Goal: Transaction & Acquisition: Book appointment/travel/reservation

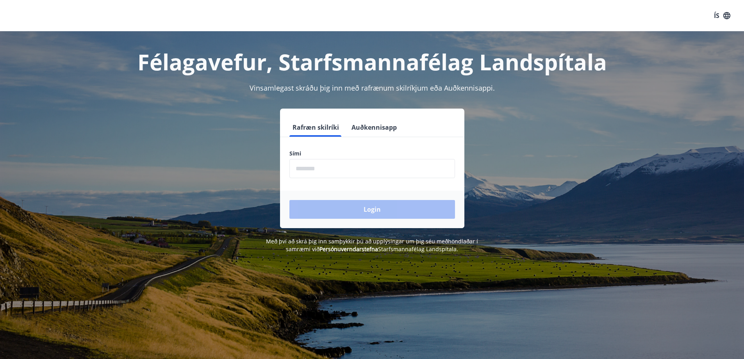
click at [375, 170] on input "phone" at bounding box center [373, 168] width 166 height 19
type input "*"
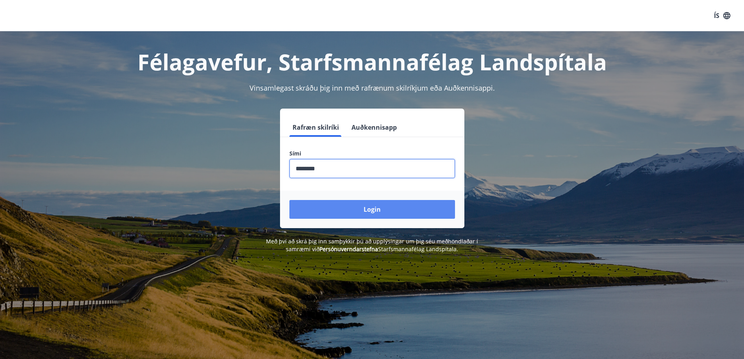
type input "********"
click at [368, 206] on button "Login" at bounding box center [373, 209] width 166 height 19
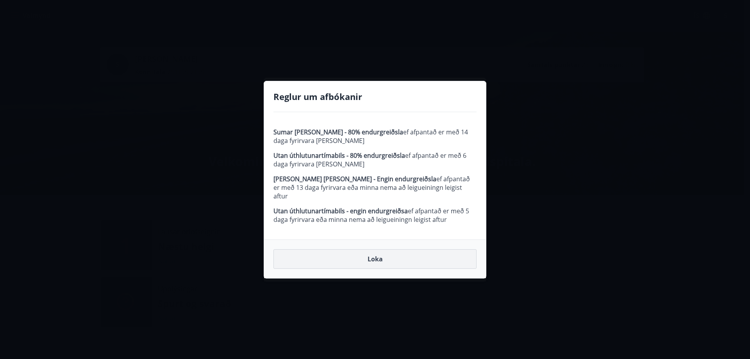
click at [372, 254] on button "Loka" at bounding box center [375, 259] width 203 height 20
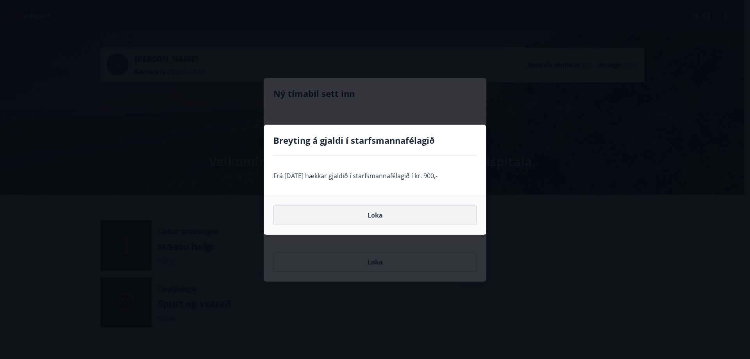
click at [383, 211] on button "Loka" at bounding box center [375, 216] width 203 height 20
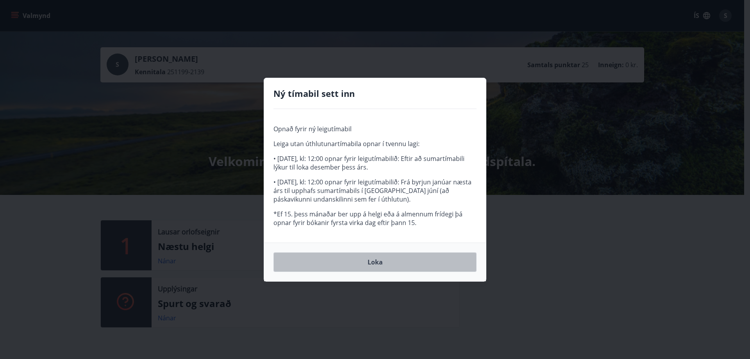
click at [383, 260] on button "Loka" at bounding box center [375, 262] width 203 height 20
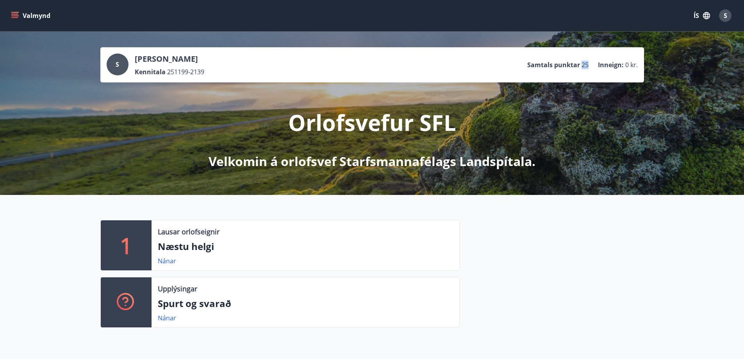
drag, startPoint x: 583, startPoint y: 66, endPoint x: 592, endPoint y: 72, distance: 11.1
click at [592, 72] on div "S Sólveig Ágústa Ágústsdóttir Kennitala 251199-2139 Samtals punktar 25 Inneign …" at bounding box center [372, 65] width 531 height 23
click at [531, 256] on div at bounding box center [552, 277] width 184 height 114
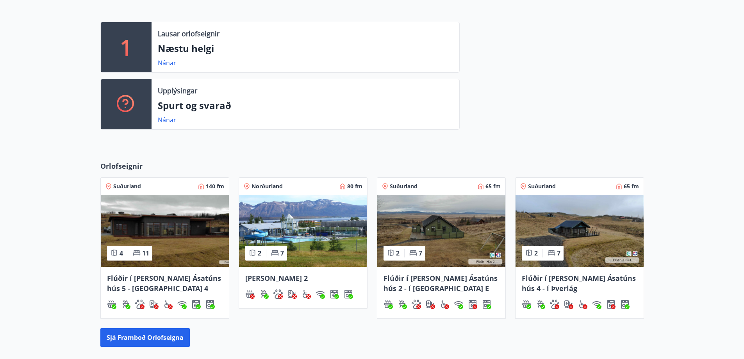
scroll to position [234, 0]
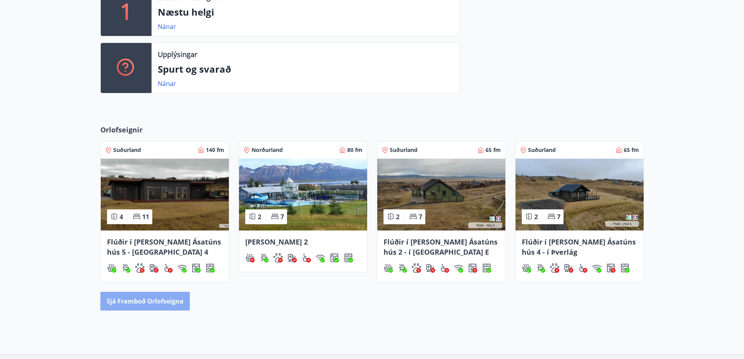
click at [150, 298] on button "Sjá framboð orlofseigna" at bounding box center [144, 301] width 89 height 19
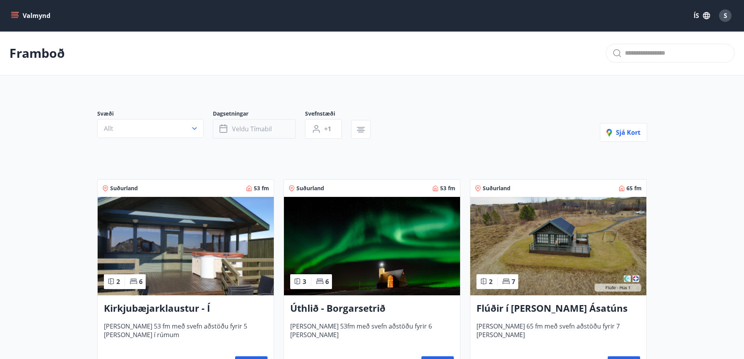
click at [266, 128] on span "Veldu tímabil" at bounding box center [252, 129] width 40 height 9
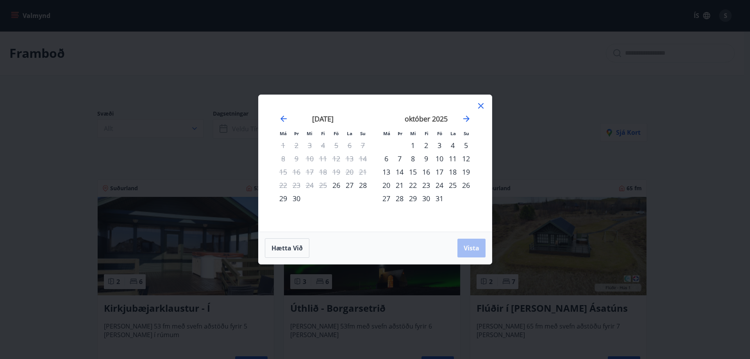
click at [437, 158] on div "10" at bounding box center [439, 158] width 13 height 13
click at [450, 161] on div "11" at bounding box center [452, 158] width 13 height 13
click at [469, 247] on span "Vista" at bounding box center [472, 248] width 16 height 9
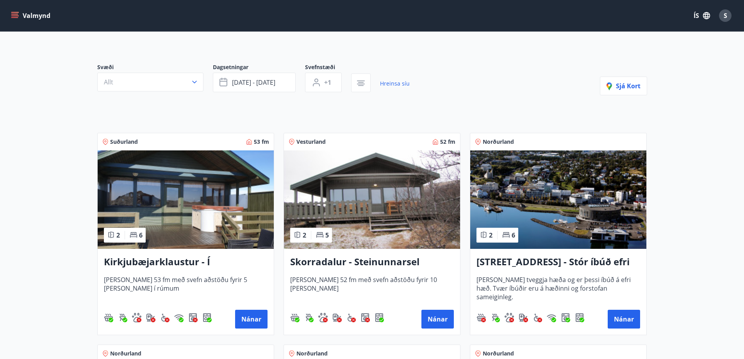
scroll to position [81, 0]
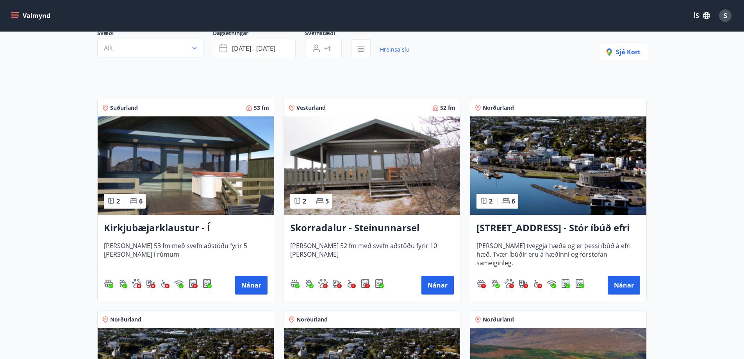
click at [357, 228] on h3 "Skorradalur - Steinunnarsel" at bounding box center [372, 228] width 164 height 14
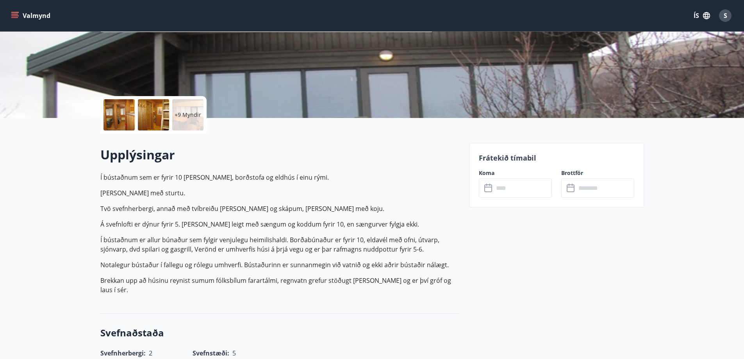
scroll to position [117, 0]
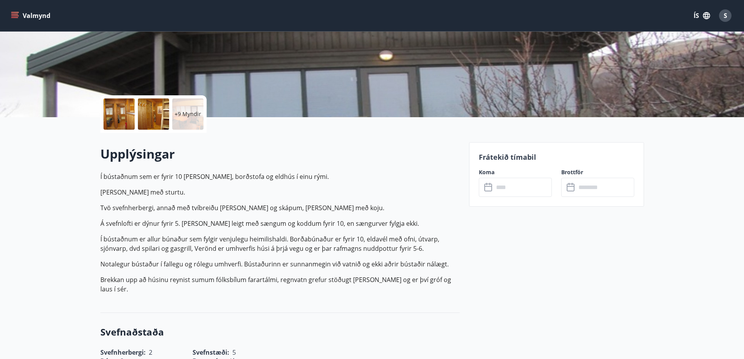
click at [490, 188] on icon at bounding box center [489, 187] width 9 height 9
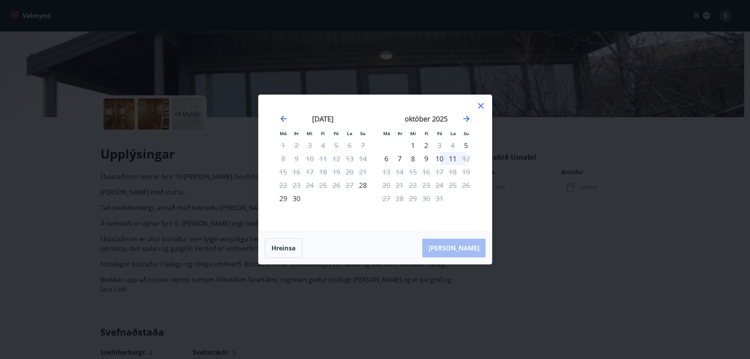
click at [441, 157] on div "10" at bounding box center [439, 158] width 13 height 13
click at [439, 159] on div "10" at bounding box center [439, 158] width 13 height 13
click at [451, 163] on div "11" at bounding box center [452, 158] width 13 height 13
click at [443, 159] on div "10" at bounding box center [439, 158] width 13 height 13
click at [452, 161] on div "11" at bounding box center [452, 158] width 13 height 13
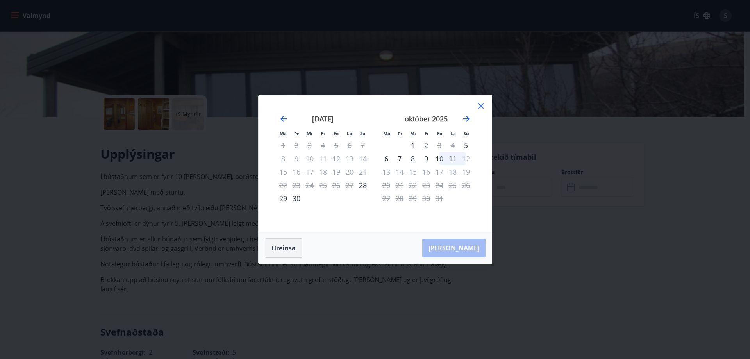
click at [288, 246] on button "Hreinsa" at bounding box center [284, 248] width 38 height 20
drag, startPoint x: 427, startPoint y: 158, endPoint x: 449, endPoint y: 160, distance: 22.8
click at [427, 158] on div "9" at bounding box center [426, 158] width 13 height 13
click at [450, 159] on div "11" at bounding box center [452, 158] width 13 height 13
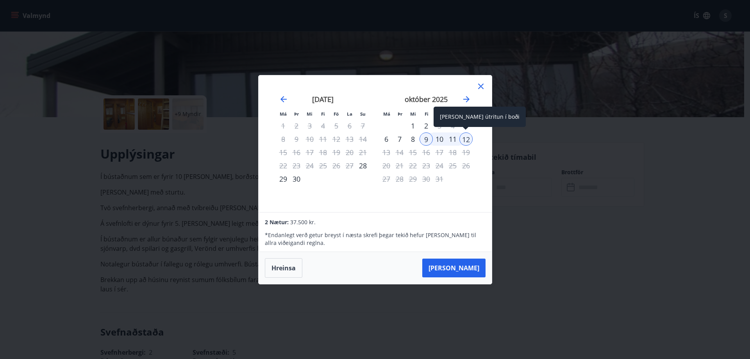
click at [463, 141] on div "12" at bounding box center [466, 138] width 13 height 13
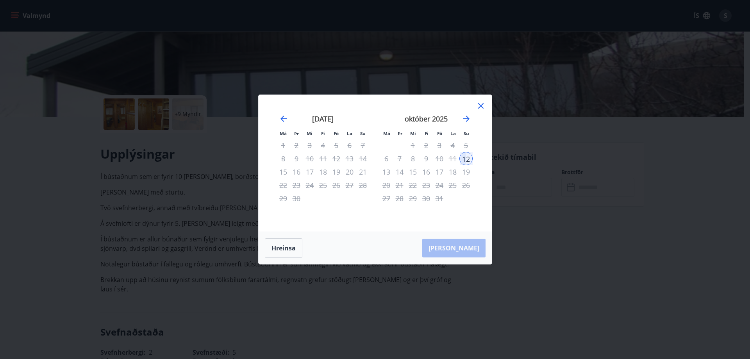
click at [481, 105] on icon at bounding box center [480, 105] width 9 height 9
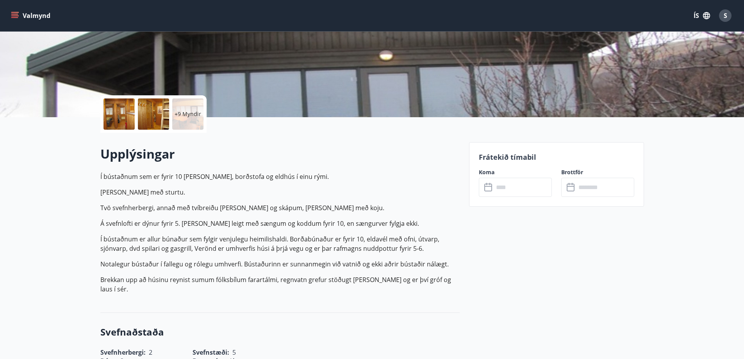
click at [486, 183] on icon at bounding box center [489, 187] width 9 height 9
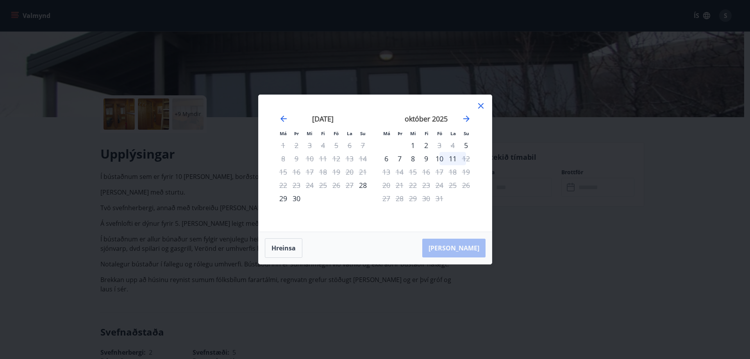
click at [438, 159] on div "10" at bounding box center [439, 158] width 13 height 13
click at [455, 156] on div "11" at bounding box center [452, 158] width 13 height 13
click at [427, 158] on div "9" at bounding box center [426, 158] width 13 height 13
click at [451, 160] on div "11" at bounding box center [452, 158] width 13 height 13
click at [281, 248] on button "Hreinsa" at bounding box center [284, 248] width 38 height 20
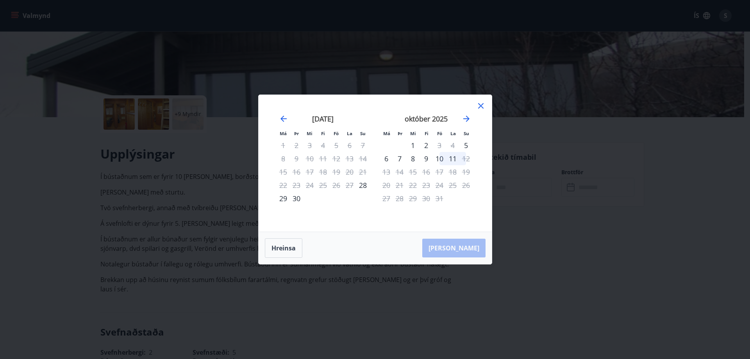
click at [429, 158] on div "9" at bounding box center [426, 158] width 13 height 13
click at [467, 157] on div "12" at bounding box center [466, 158] width 13 height 13
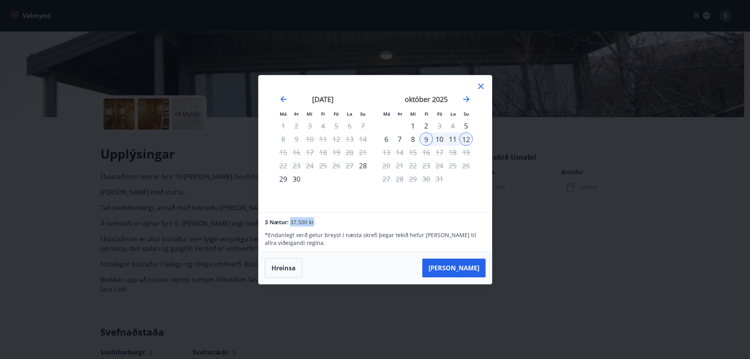
drag, startPoint x: 290, startPoint y: 223, endPoint x: 313, endPoint y: 223, distance: 22.7
click at [313, 223] on span "37.500 kr." at bounding box center [302, 221] width 25 height 7
click at [328, 225] on div "3 Nætur: 37.500 kr." at bounding box center [375, 221] width 220 height 9
drag, startPoint x: 328, startPoint y: 225, endPoint x: 291, endPoint y: 222, distance: 36.9
click at [291, 222] on div "3 Nætur: 37.500 kr." at bounding box center [375, 221] width 220 height 9
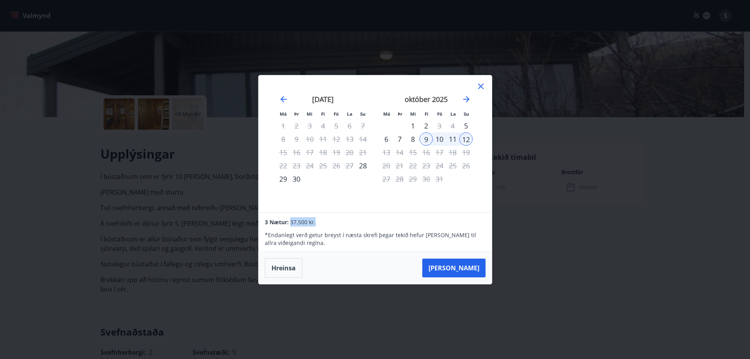
click at [369, 218] on div "3 Nætur: 37.500 kr." at bounding box center [375, 221] width 220 height 9
click at [482, 84] on icon at bounding box center [480, 86] width 5 height 5
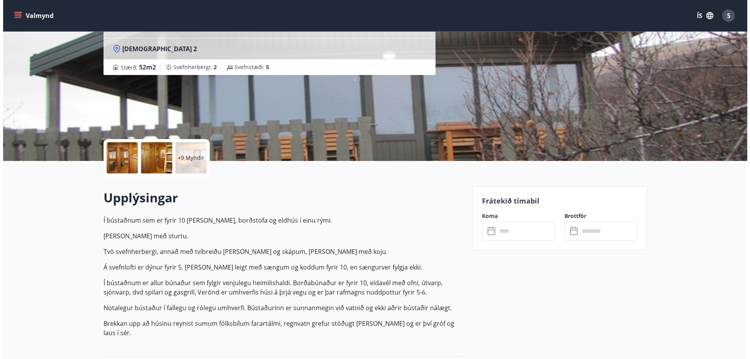
scroll to position [0, 0]
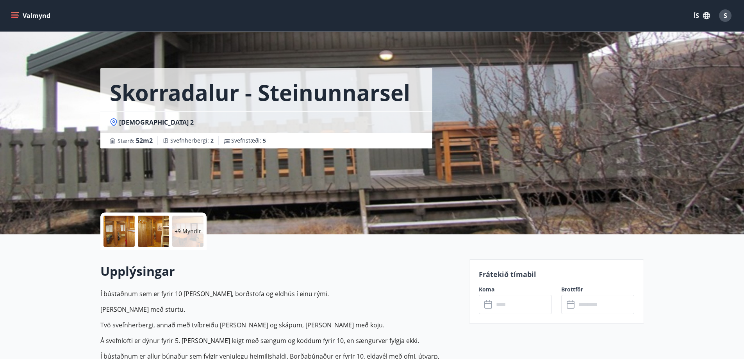
click at [111, 236] on div at bounding box center [119, 231] width 31 height 31
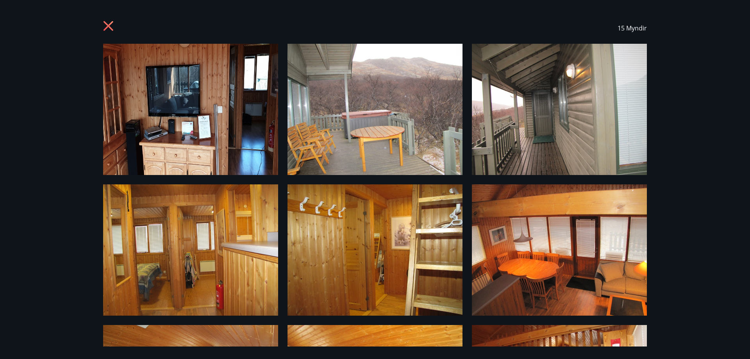
click at [704, 97] on div "15 Myndir" at bounding box center [375, 179] width 750 height 359
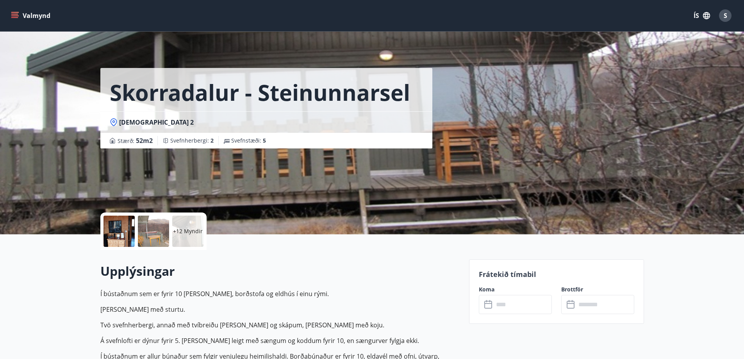
click at [489, 306] on icon at bounding box center [489, 304] width 9 height 9
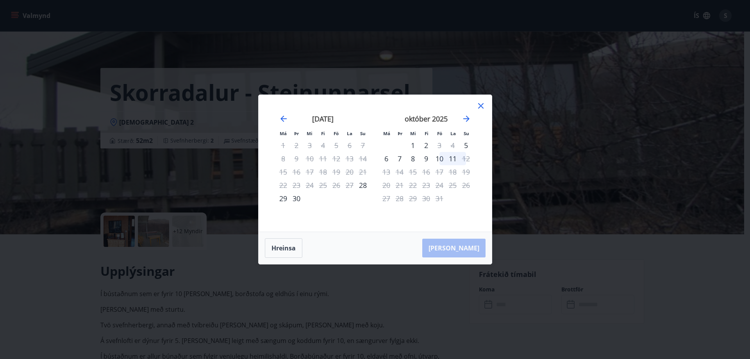
click at [425, 159] on div "9" at bounding box center [426, 158] width 13 height 13
click at [426, 159] on div "9" at bounding box center [426, 158] width 13 height 13
click at [289, 240] on button "Hreinsa" at bounding box center [284, 248] width 38 height 20
click at [428, 156] on div "9" at bounding box center [426, 158] width 13 height 13
click at [465, 156] on div "12" at bounding box center [466, 158] width 13 height 13
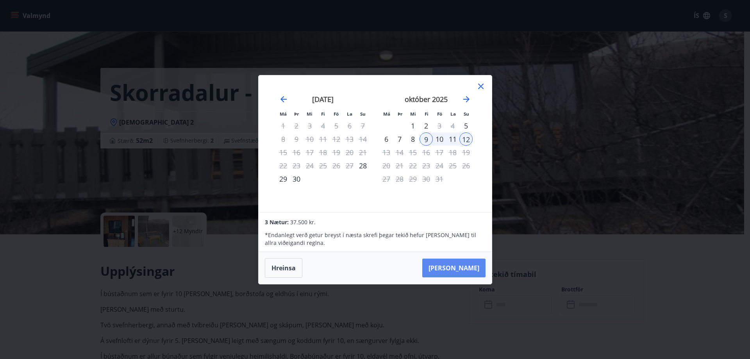
click at [466, 273] on button "Taka Frá" at bounding box center [453, 268] width 63 height 19
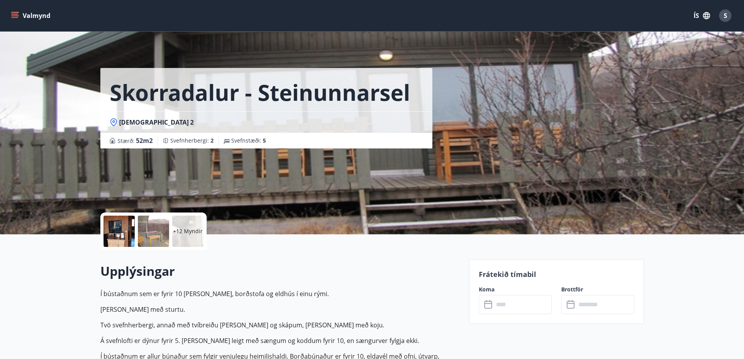
type input "******"
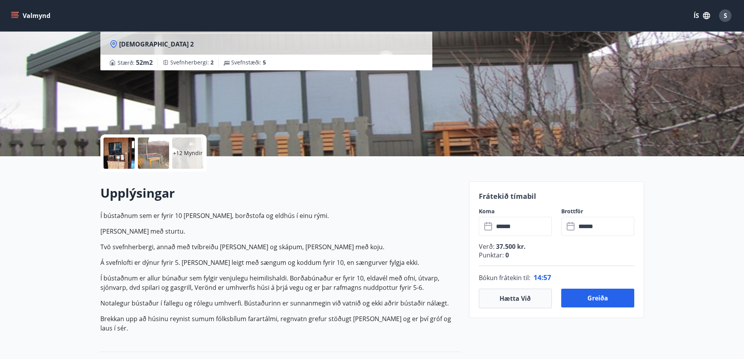
scroll to position [117, 0]
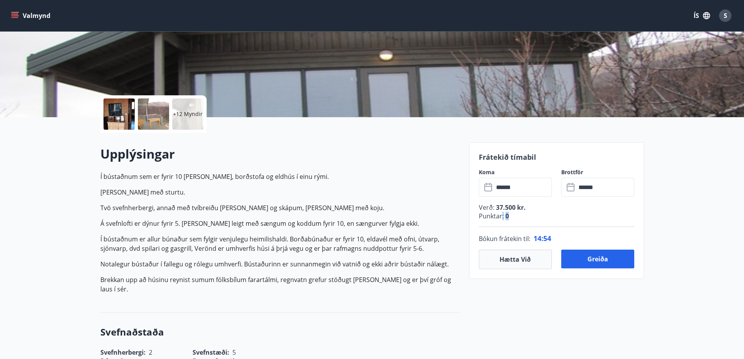
drag, startPoint x: 501, startPoint y: 218, endPoint x: 509, endPoint y: 219, distance: 7.4
click at [509, 219] on p "Punktar : 0" at bounding box center [557, 216] width 156 height 9
click at [523, 223] on div "Verð : 37.500 kr. Punktar : 0" at bounding box center [557, 215] width 156 height 24
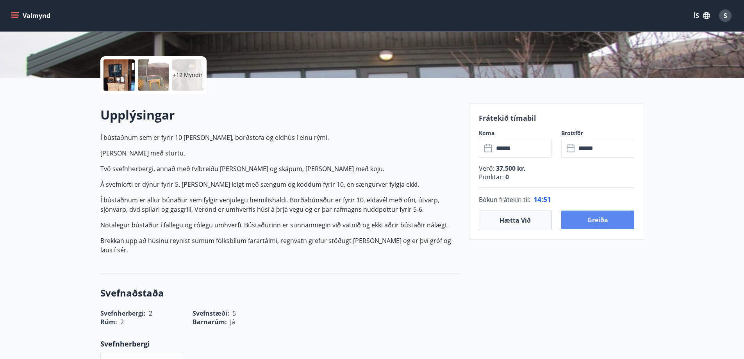
click at [579, 220] on button "Greiða" at bounding box center [598, 220] width 73 height 19
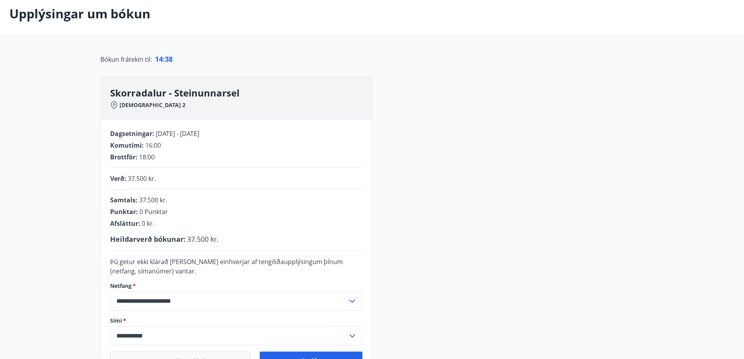
scroll to position [78, 0]
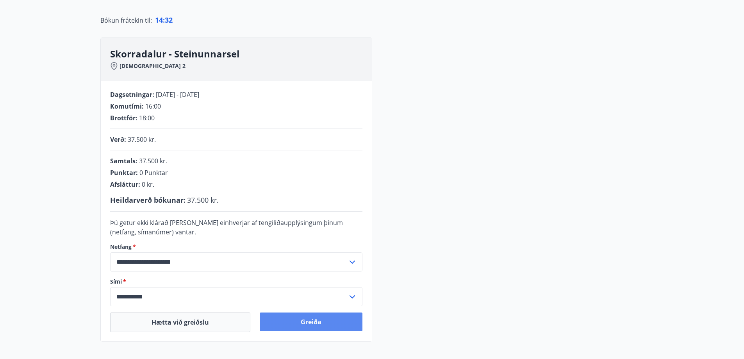
click at [287, 322] on button "Greiða" at bounding box center [311, 322] width 103 height 19
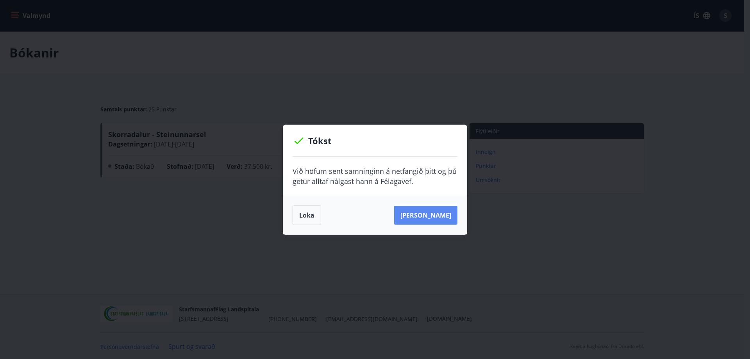
click at [422, 215] on button "[PERSON_NAME]" at bounding box center [425, 215] width 63 height 19
click at [308, 215] on button "Loka" at bounding box center [307, 216] width 29 height 20
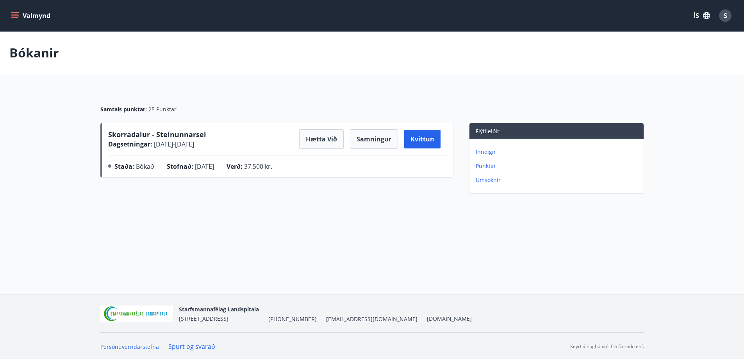
click at [729, 17] on div "S" at bounding box center [725, 15] width 13 height 13
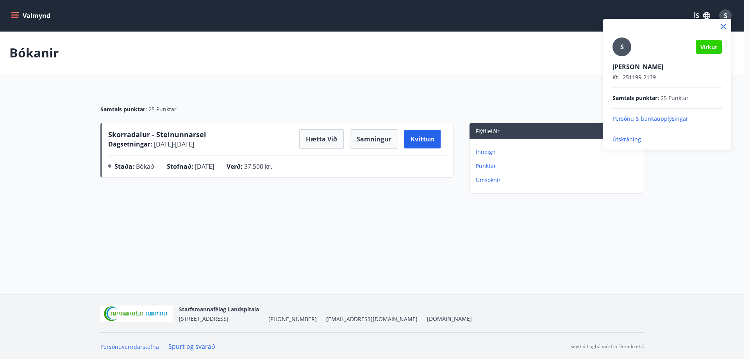
click at [619, 142] on p "Útskráning" at bounding box center [667, 140] width 109 height 8
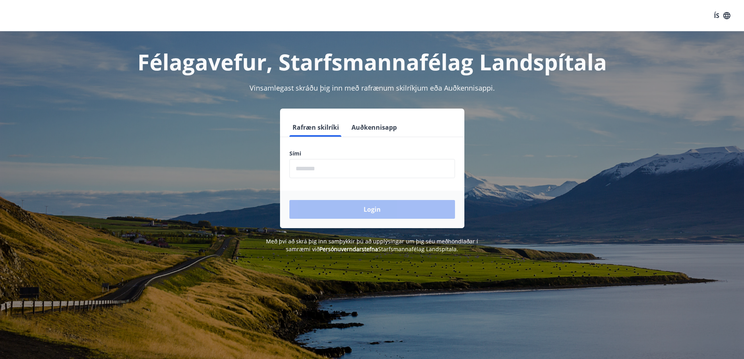
click at [439, 168] on input "phone" at bounding box center [373, 168] width 166 height 19
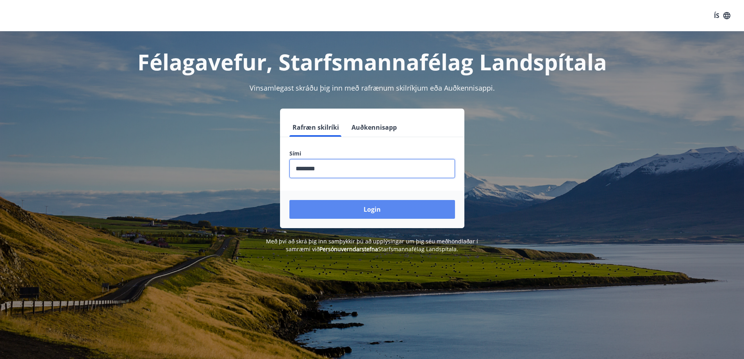
type input "********"
click at [417, 208] on button "Login" at bounding box center [373, 209] width 166 height 19
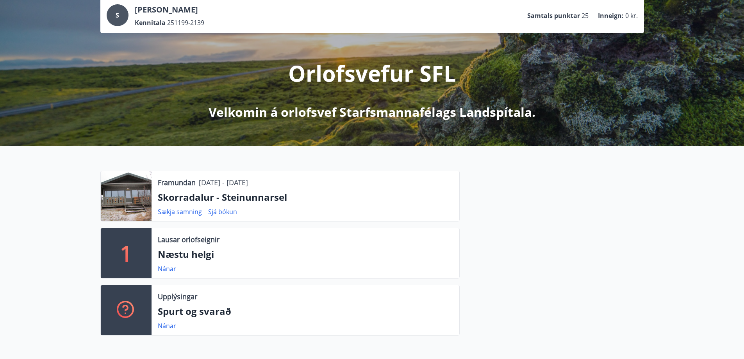
scroll to position [78, 0]
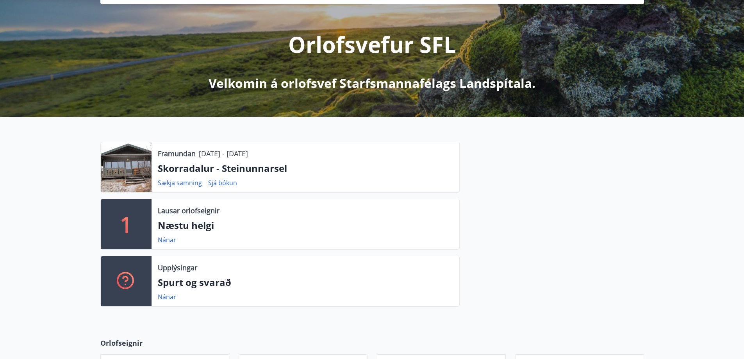
click at [130, 167] on div at bounding box center [126, 167] width 51 height 50
click at [215, 163] on p "Skorradalur - Steinunnarsel" at bounding box center [305, 168] width 295 height 13
click at [187, 174] on p "Skorradalur - Steinunnarsel" at bounding box center [305, 168] width 295 height 13
click at [227, 183] on link "Sjá bókun" at bounding box center [222, 183] width 29 height 9
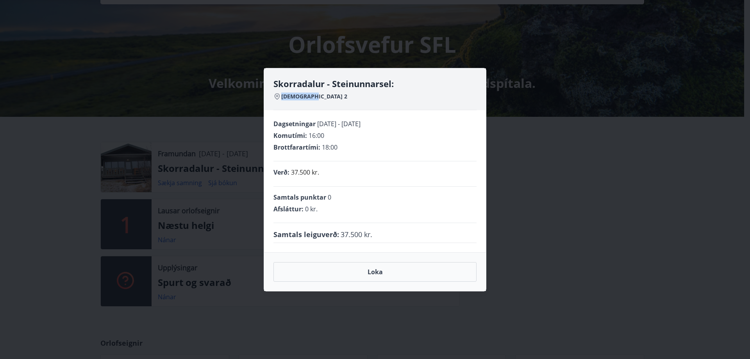
drag, startPoint x: 312, startPoint y: 97, endPoint x: 281, endPoint y: 92, distance: 31.7
click at [281, 92] on div "Skorradalur - Steinunnarsel: Hagahlíð 2" at bounding box center [375, 94] width 203 height 32
drag, startPoint x: 308, startPoint y: 135, endPoint x: 336, endPoint y: 140, distance: 29.3
click at [336, 139] on div "Komutími : 16:00" at bounding box center [375, 135] width 203 height 9
click at [336, 166] on div "Verð : 37.500 kr." at bounding box center [375, 173] width 203 height 25
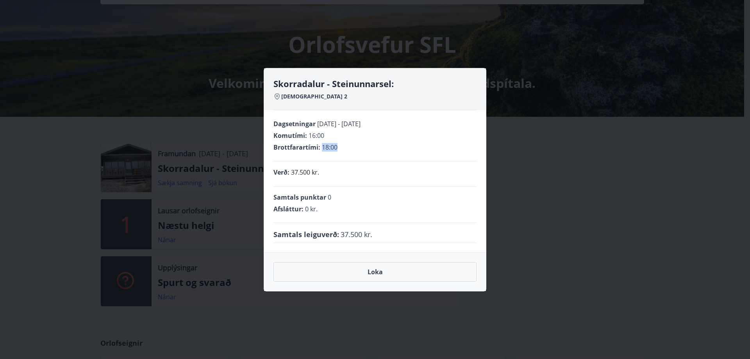
drag, startPoint x: 321, startPoint y: 149, endPoint x: 342, endPoint y: 150, distance: 21.1
click at [342, 150] on div "Brottfarartími : 18:00" at bounding box center [375, 147] width 203 height 9
click at [396, 238] on div "Samtals leiguverð : 37.500 kr." at bounding box center [375, 234] width 203 height 10
click at [516, 232] on div "Skorradalur - Steinunnarsel: Hagahlíð 2 Dagsetningar 09.10.2025 - 12.10.2025 Ko…" at bounding box center [375, 179] width 750 height 359
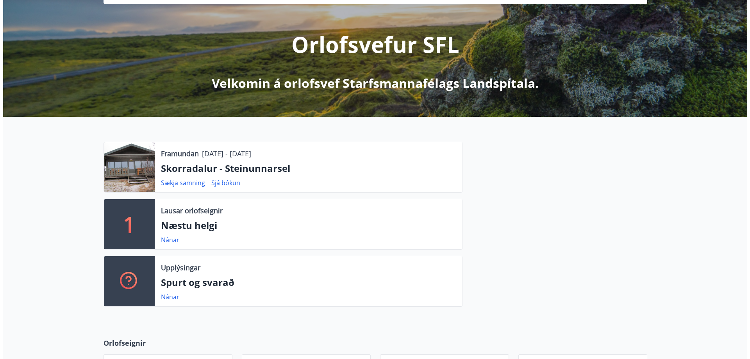
scroll to position [0, 0]
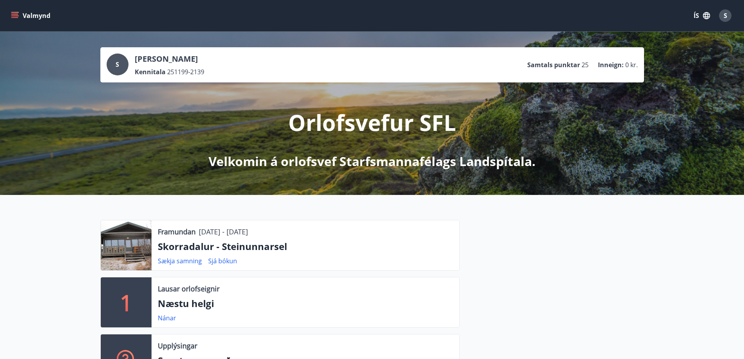
click at [268, 242] on p "Skorradalur - Steinunnarsel" at bounding box center [305, 246] width 295 height 13
click at [232, 263] on link "Sjá bókun" at bounding box center [222, 261] width 29 height 9
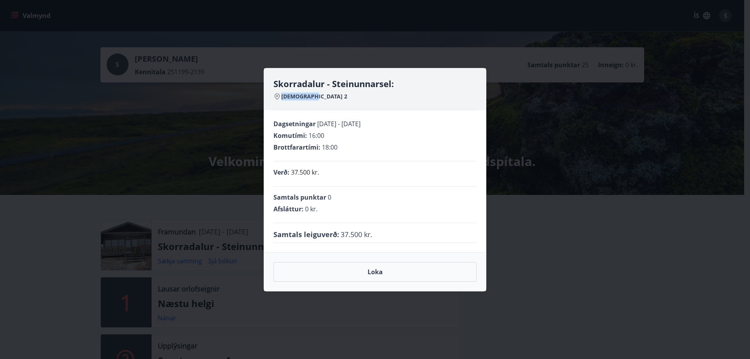
drag, startPoint x: 318, startPoint y: 98, endPoint x: 273, endPoint y: 91, distance: 45.5
click at [273, 91] on div "Skorradalur - Steinunnarsel: Hagahlíð 2" at bounding box center [375, 89] width 222 height 42
click at [605, 276] on div "Skorradalur - Steinunnarsel: Hagahlíð 2 Dagsetningar 09.10.2025 - 12.10.2025 Ko…" at bounding box center [375, 179] width 750 height 359
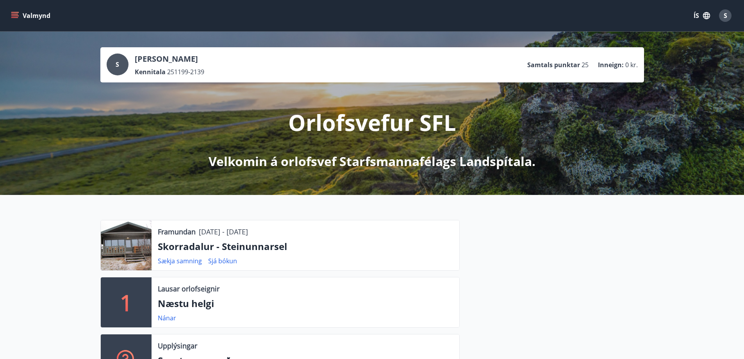
click at [730, 14] on div "S" at bounding box center [725, 15] width 13 height 13
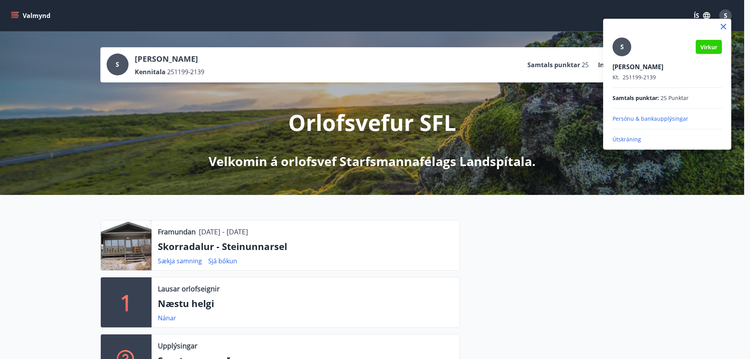
click at [617, 143] on p "Útskráning" at bounding box center [667, 140] width 109 height 8
